Goal: Task Accomplishment & Management: Complete application form

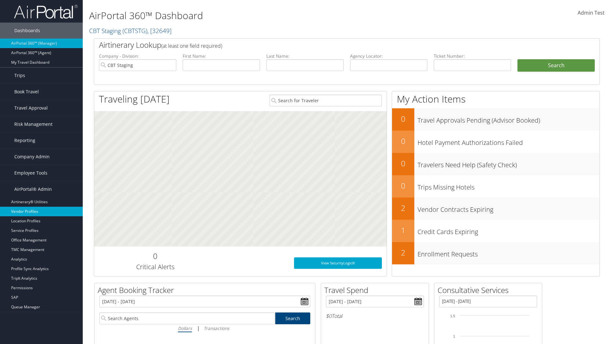
click at [41, 211] on link "Vendor Profiles" at bounding box center [41, 212] width 83 height 10
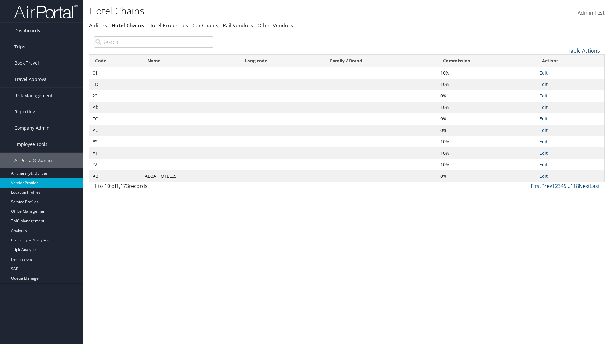
click at [584, 50] on link "Table Actions" at bounding box center [584, 50] width 32 height 7
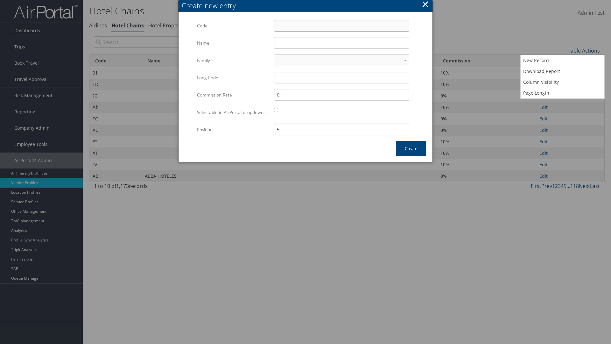
click at [341, 25] on input "Code" at bounding box center [341, 26] width 135 height 12
type input "/k"
type input "Yotel"
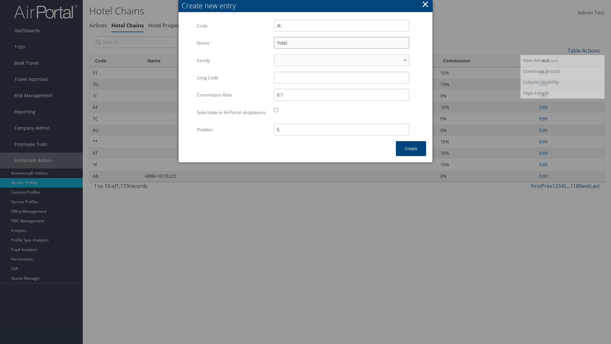
click at [341, 43] on input "Yotel" at bounding box center [341, 43] width 135 height 12
type input "/k"
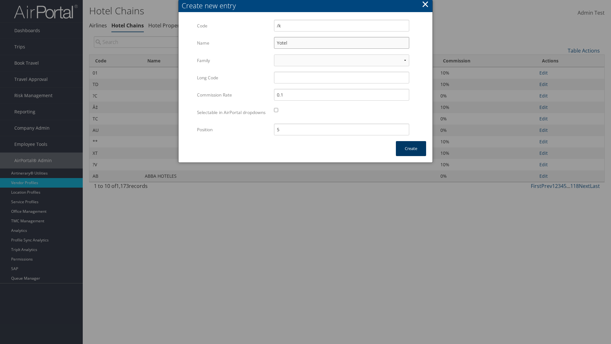
type input "Yotel"
click at [411, 155] on button "Create" at bounding box center [411, 148] width 30 height 15
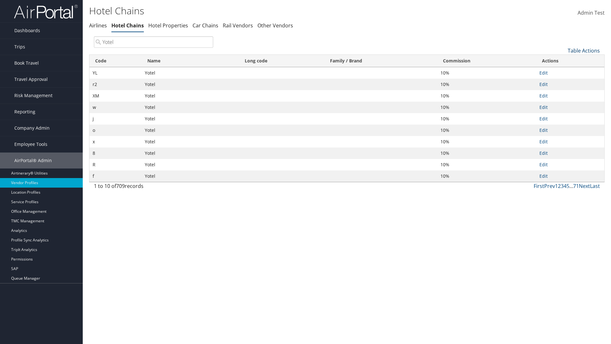
type input "Yotel"
click at [584, 50] on link "Table Actions" at bounding box center [584, 50] width 32 height 7
click at [562, 82] on link "Column Visibility" at bounding box center [563, 82] width 84 height 11
click at [562, 61] on link "Code" at bounding box center [563, 61] width 84 height 11
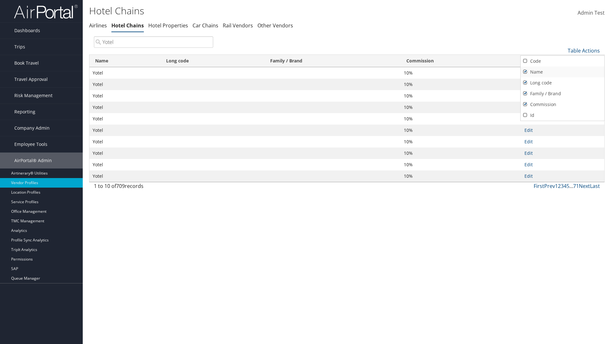
click at [562, 72] on link "Name" at bounding box center [563, 72] width 84 height 11
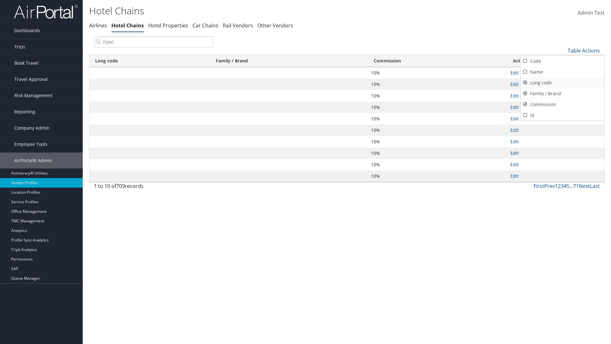
click at [562, 82] on link "Long code" at bounding box center [563, 82] width 84 height 11
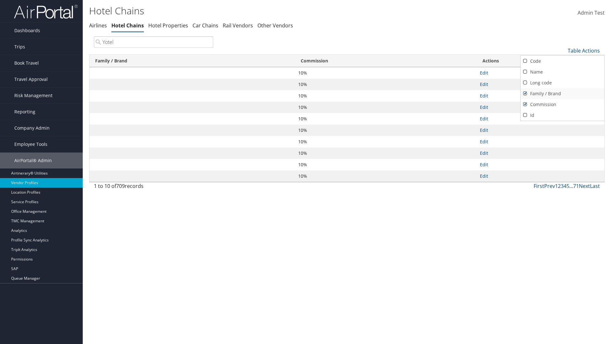
click at [562, 93] on link "Family / Brand" at bounding box center [563, 93] width 84 height 11
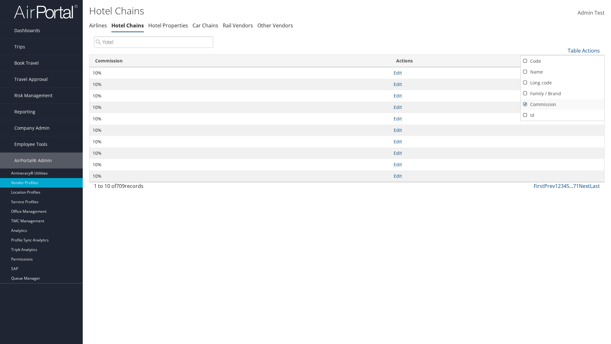
click at [562, 104] on link "Commission" at bounding box center [563, 104] width 84 height 11
click at [305, 172] on div at bounding box center [305, 172] width 611 height 344
click at [584, 50] on link "Table Actions" at bounding box center [584, 50] width 32 height 7
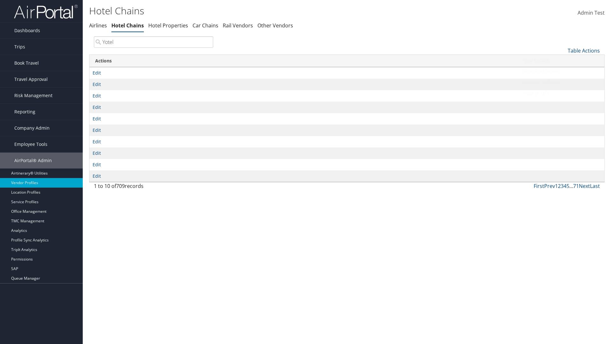
click at [562, 82] on link "Column Visibility" at bounding box center [563, 82] width 84 height 11
